Goal: Task Accomplishment & Management: Manage account settings

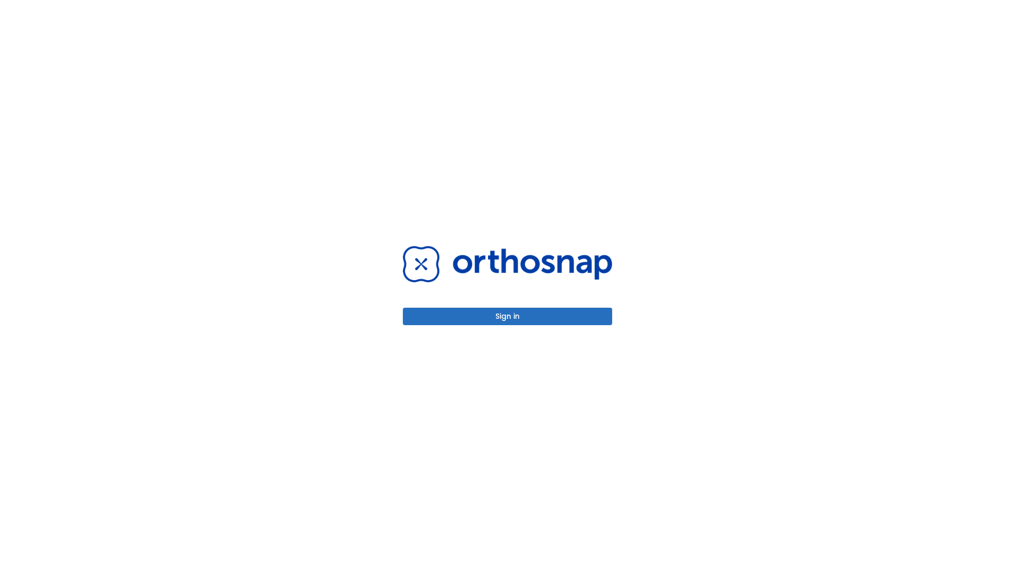
click at [508, 316] on button "Sign in" at bounding box center [507, 316] width 209 height 17
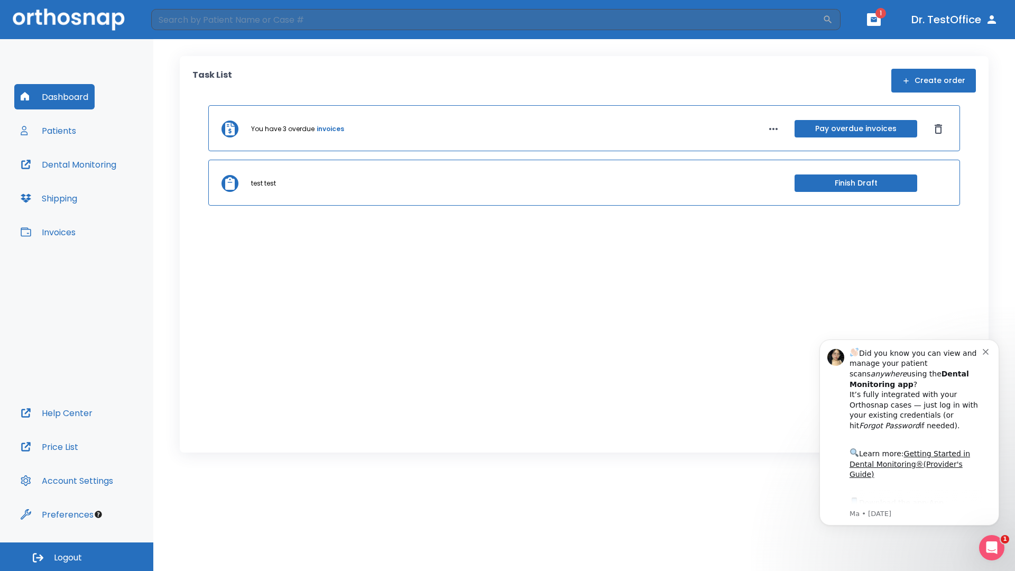
click at [77, 557] on span "Logout" at bounding box center [68, 558] width 28 height 12
